Goal: Navigation & Orientation: Find specific page/section

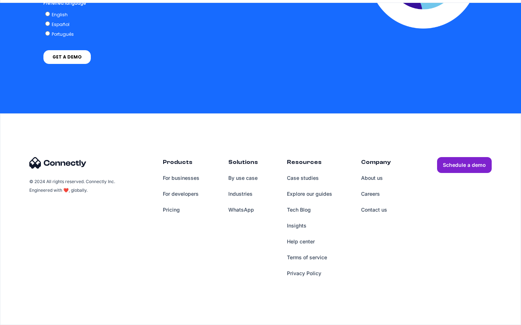
scroll to position [1793, 0]
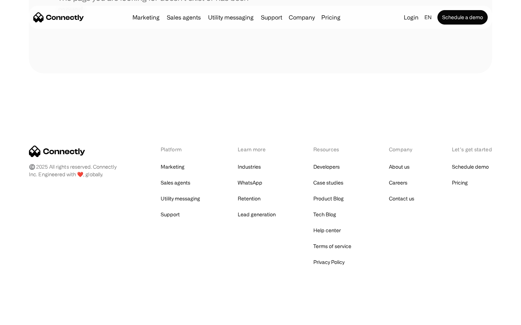
scroll to position [132, 0]
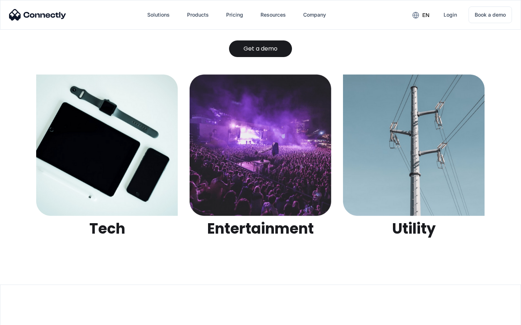
scroll to position [2282, 0]
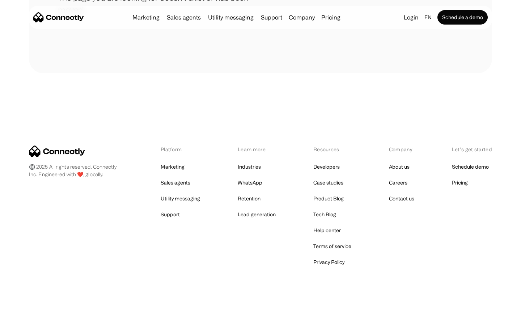
scroll to position [132, 0]
